Goal: Task Accomplishment & Management: Complete application form

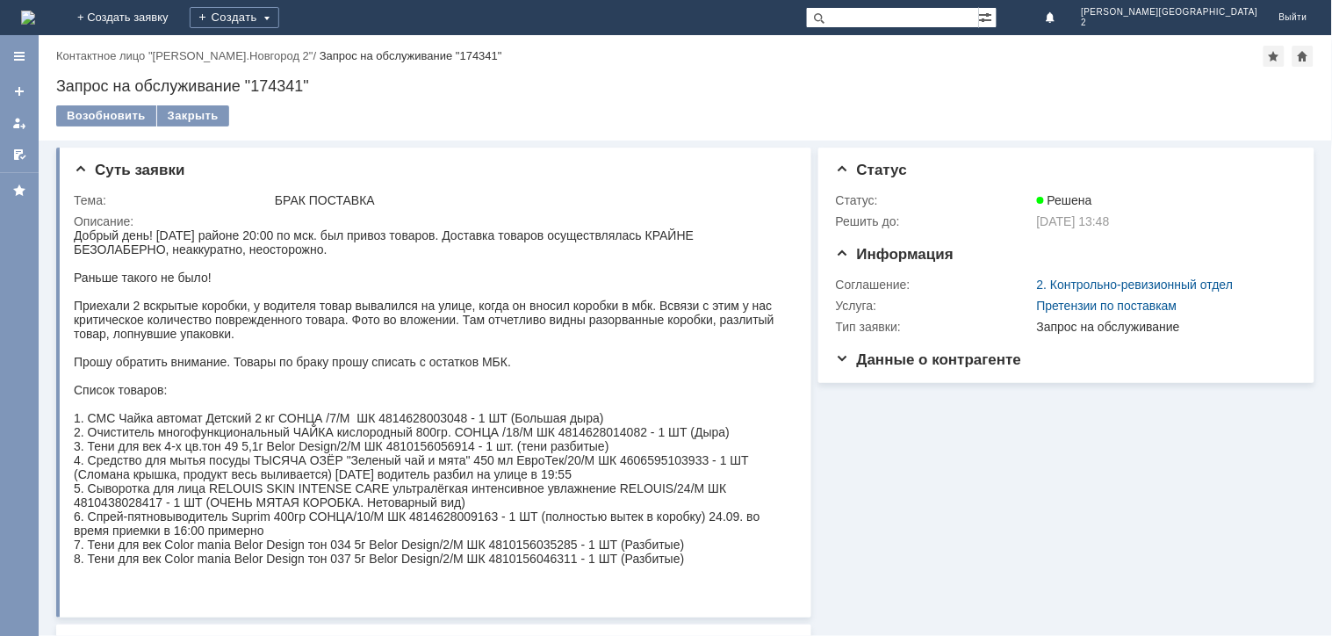
drag, startPoint x: 124, startPoint y: 7, endPoint x: 133, endPoint y: 28, distance: 23.2
click at [35, 11] on img at bounding box center [28, 18] width 14 height 14
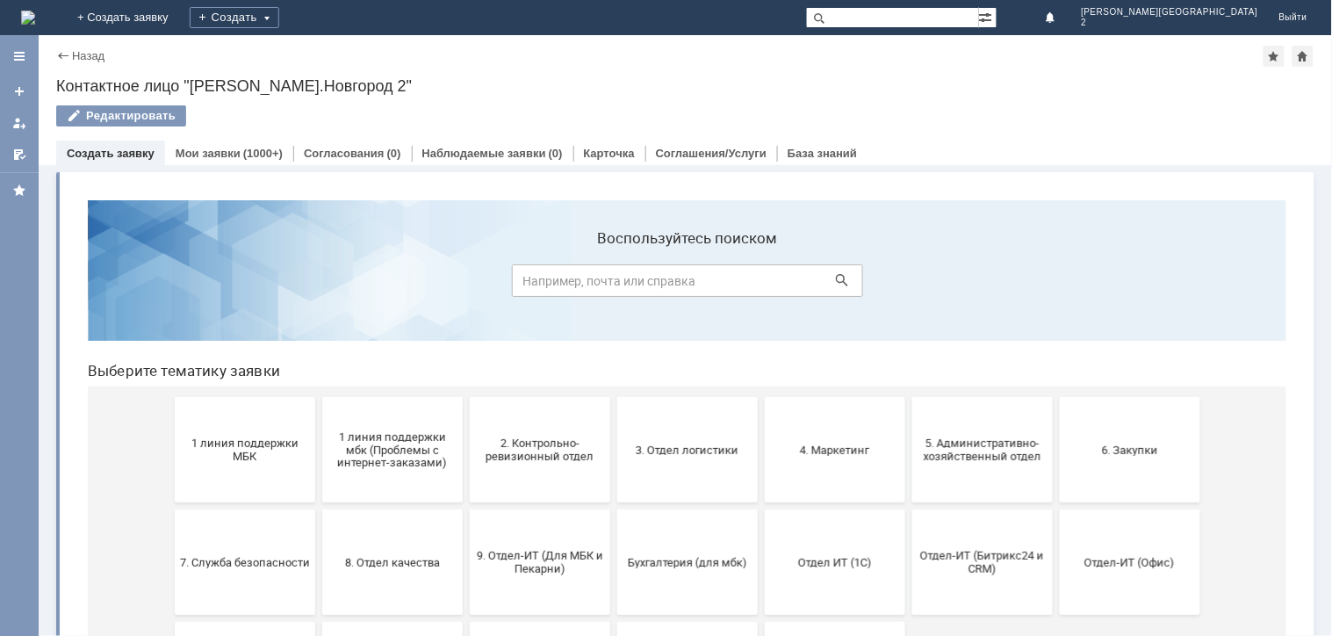
drag, startPoint x: 295, startPoint y: 566, endPoint x: 314, endPoint y: 633, distance: 70.3
click at [209, 407] on button "1 линия поддержки МБК" at bounding box center [244, 448] width 141 height 105
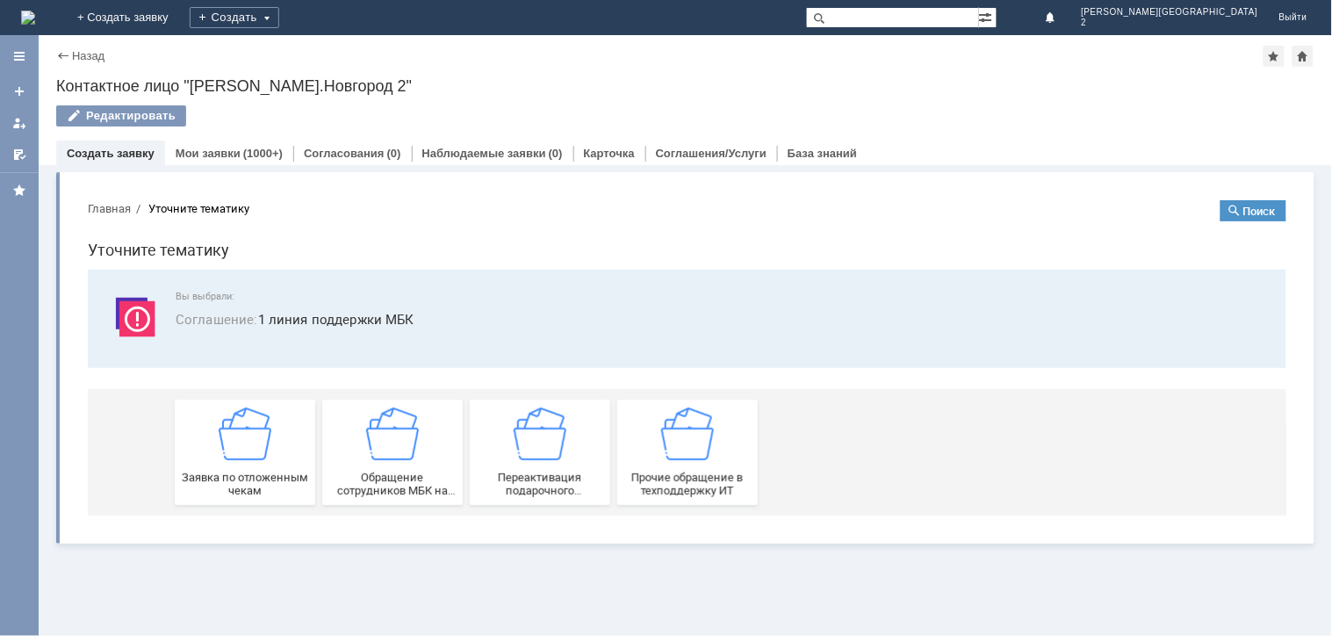
click at [247, 451] on img at bounding box center [244, 433] width 53 height 53
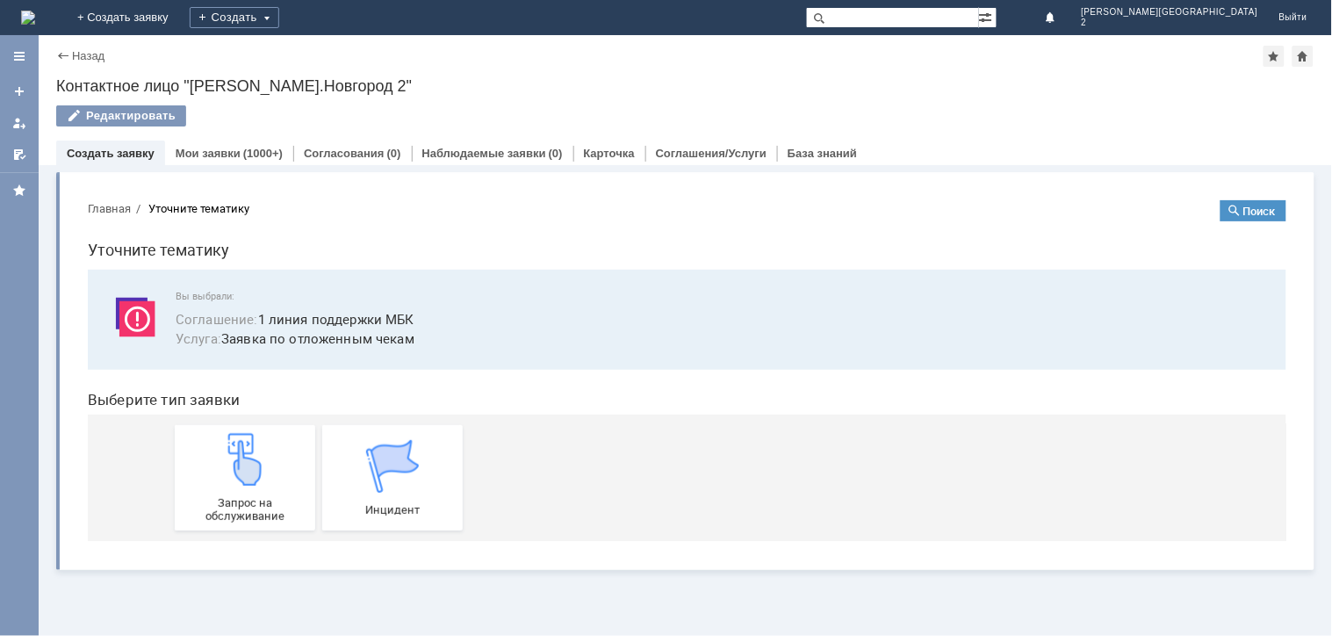
click at [247, 451] on link "Запрос на обслуживание" at bounding box center [244, 476] width 141 height 105
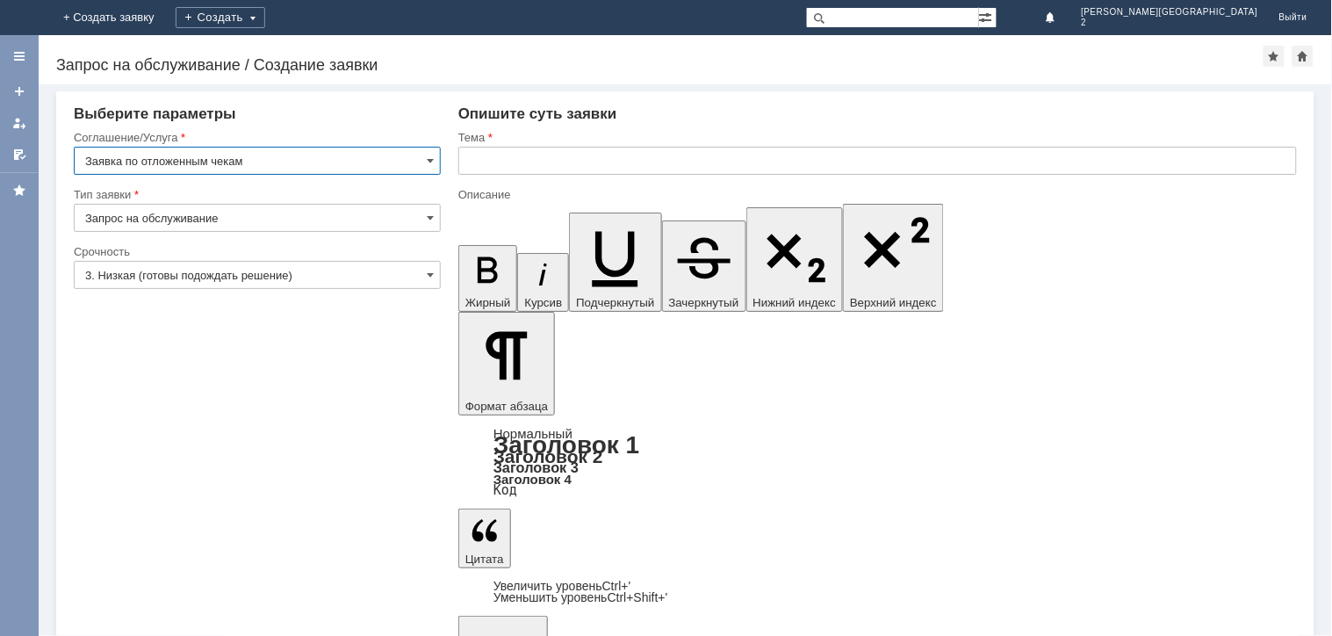
click at [595, 191] on div "Описание" at bounding box center [875, 194] width 835 height 11
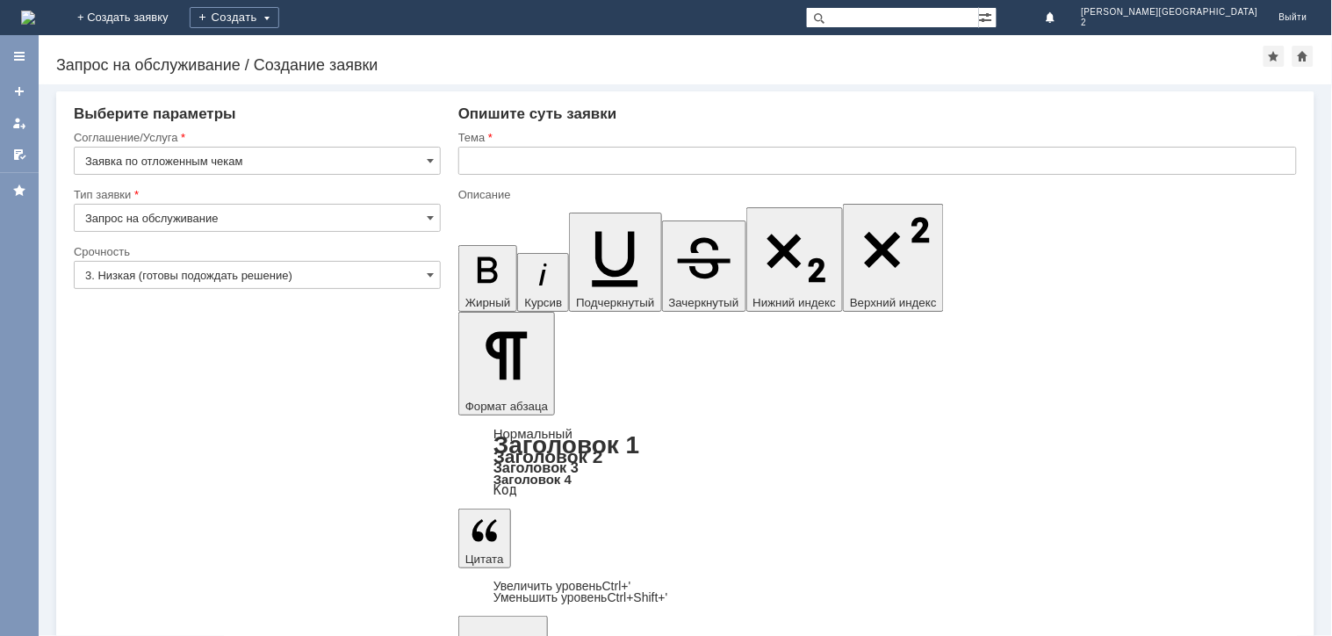
drag, startPoint x: 606, startPoint y: 176, endPoint x: 626, endPoint y: 158, distance: 26.8
click at [620, 163] on div "Тема" at bounding box center [877, 158] width 839 height 57
click at [628, 156] on input "text" at bounding box center [877, 161] width 839 height 28
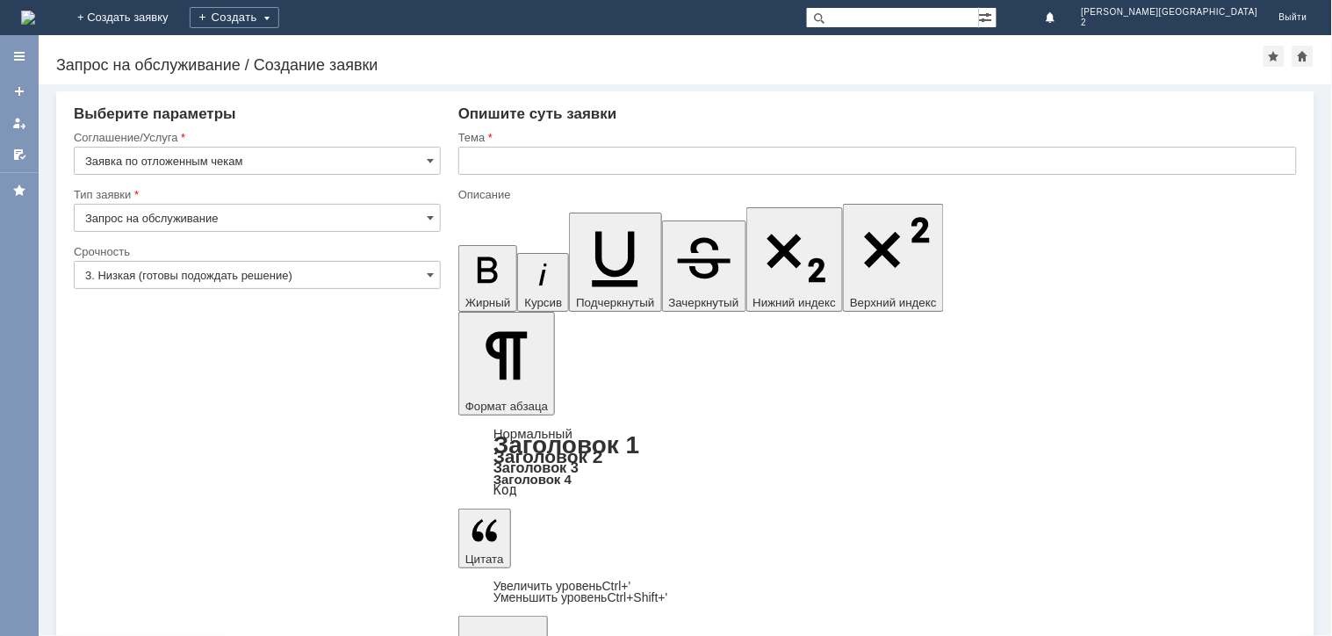
click at [652, 141] on div "Тема" at bounding box center [875, 137] width 835 height 11
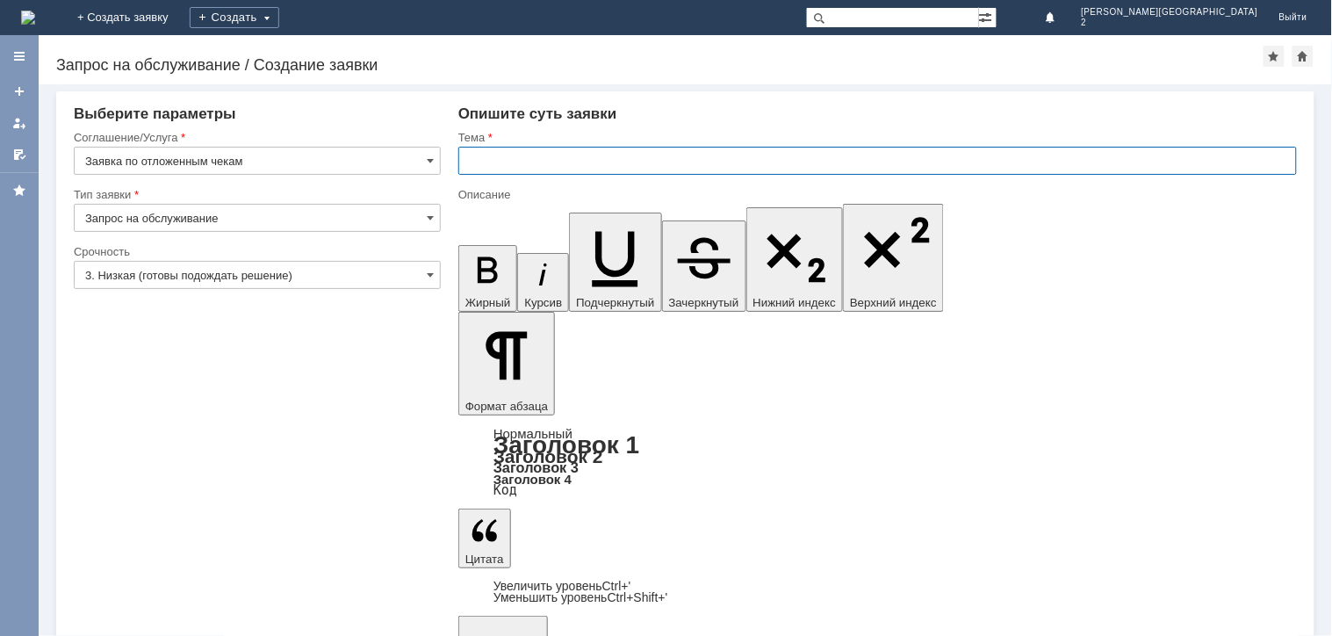
click at [670, 155] on input "text" at bounding box center [877, 161] width 839 height 28
paste input "отложенные чеки [DATE]"
type input "отложенные чеки [DATE]"
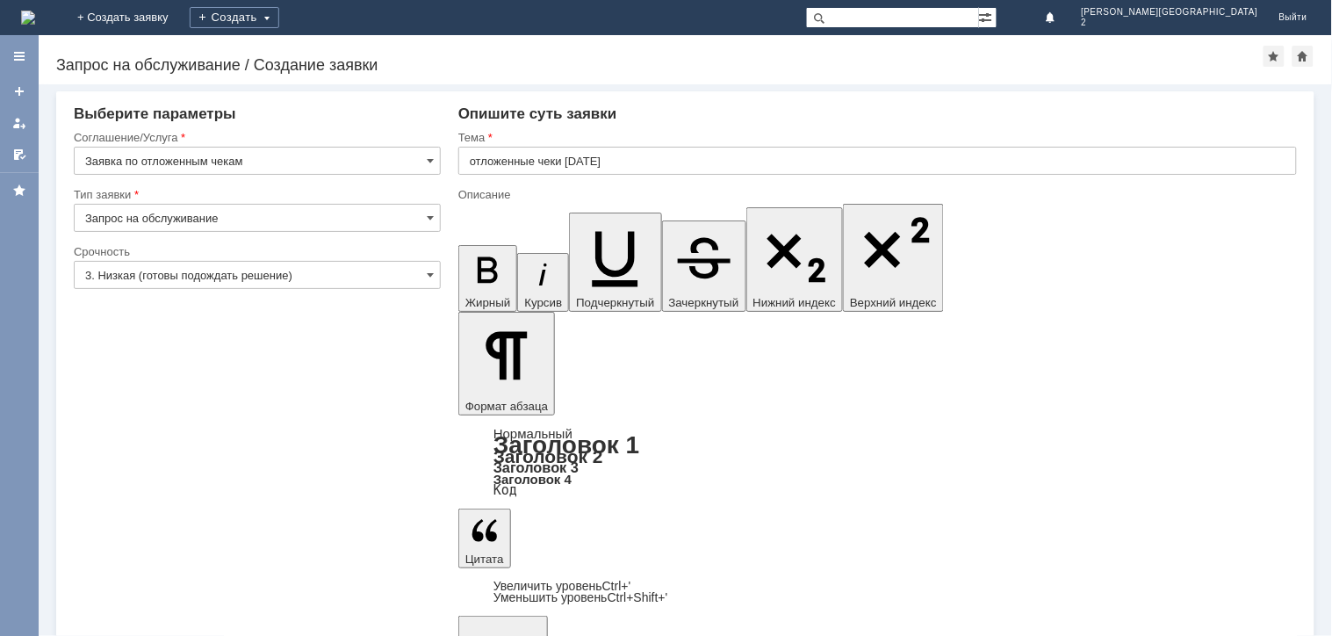
scroll to position [343, 4]
click at [360, 283] on input "3. Низкая (готовы подождать решение)" at bounding box center [257, 275] width 367 height 28
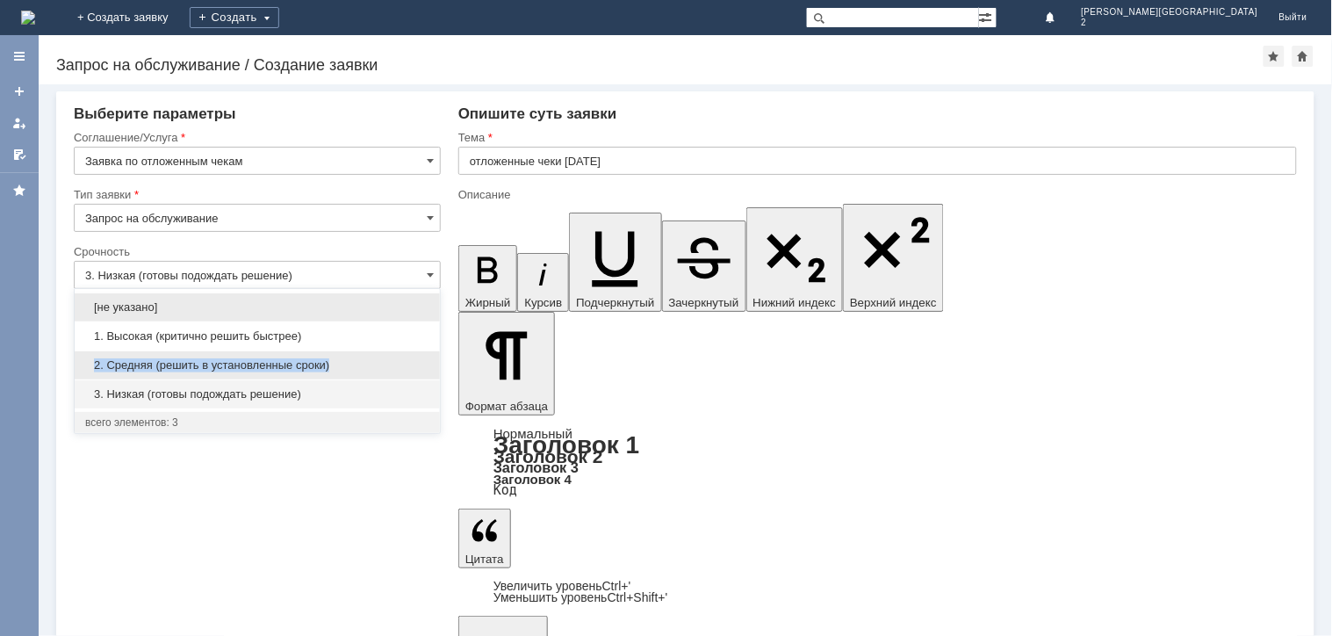
drag, startPoint x: 350, startPoint y: 341, endPoint x: 346, endPoint y: 364, distance: 24.0
click at [346, 364] on div "[не указано] 1. Высокая (критично решить быстрее) 2. Средняя (решить в установл…" at bounding box center [257, 350] width 365 height 116
click at [346, 364] on span "2. Средняя (решить в установленные сроки)" at bounding box center [257, 365] width 344 height 14
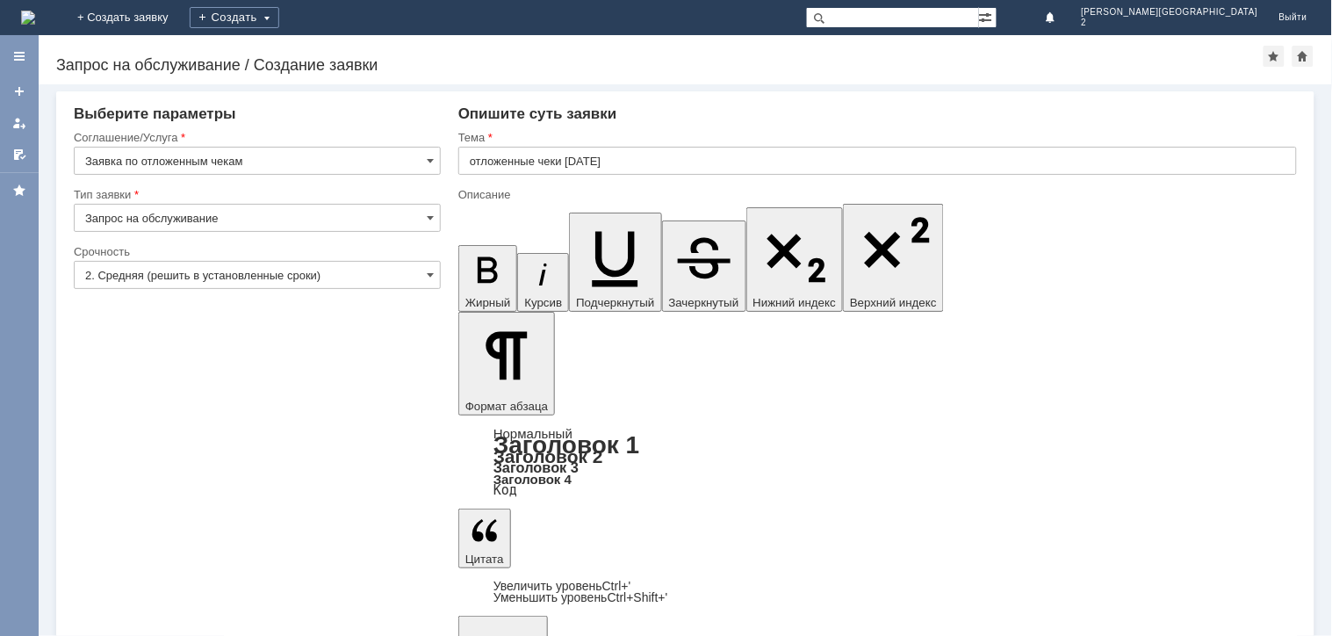
type input "2. Средняя (решить в установленные сроки)"
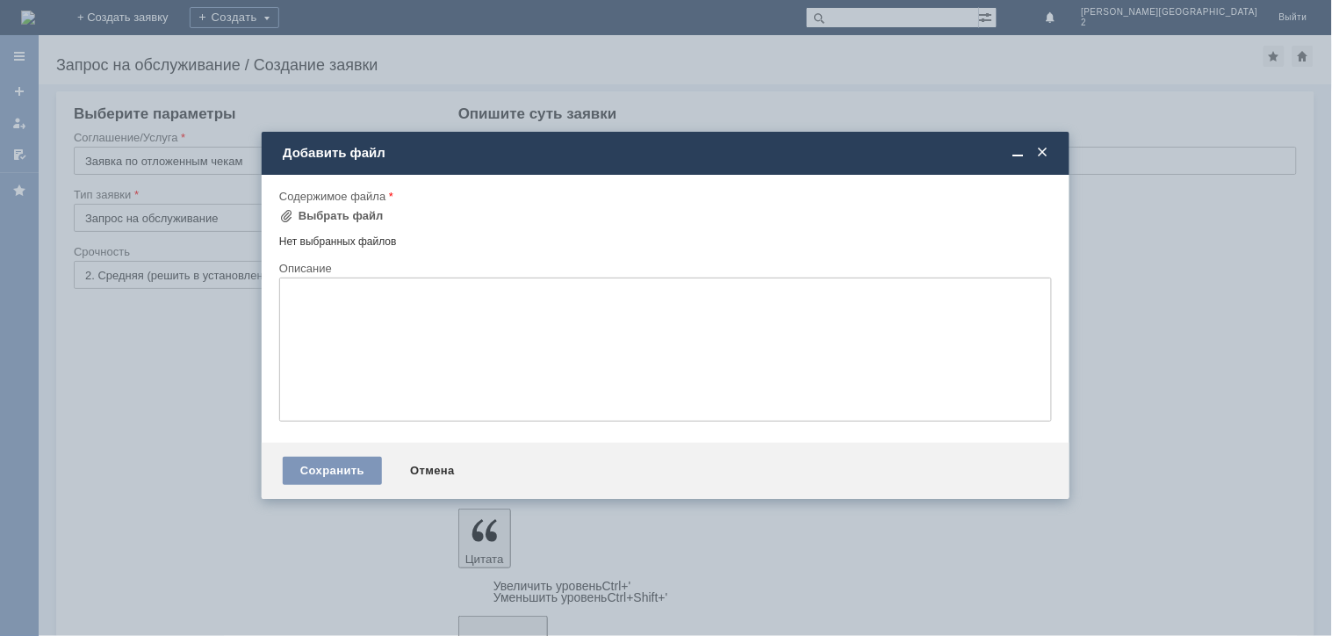
click at [357, 202] on div "Содержимое файла" at bounding box center [665, 197] width 773 height 17
click at [355, 211] on div "Выбрать файл" at bounding box center [341, 216] width 85 height 14
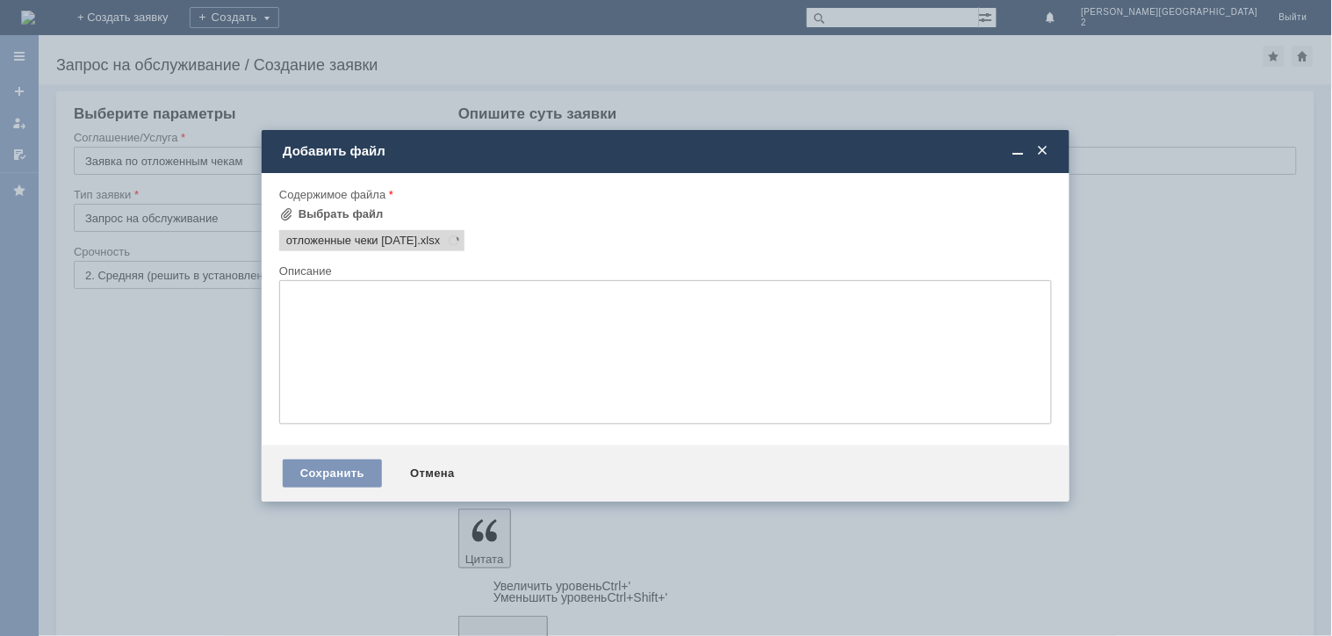
scroll to position [0, 0]
click at [343, 477] on div "Сохранить" at bounding box center [332, 473] width 99 height 28
